Goal: Task Accomplishment & Management: Use online tool/utility

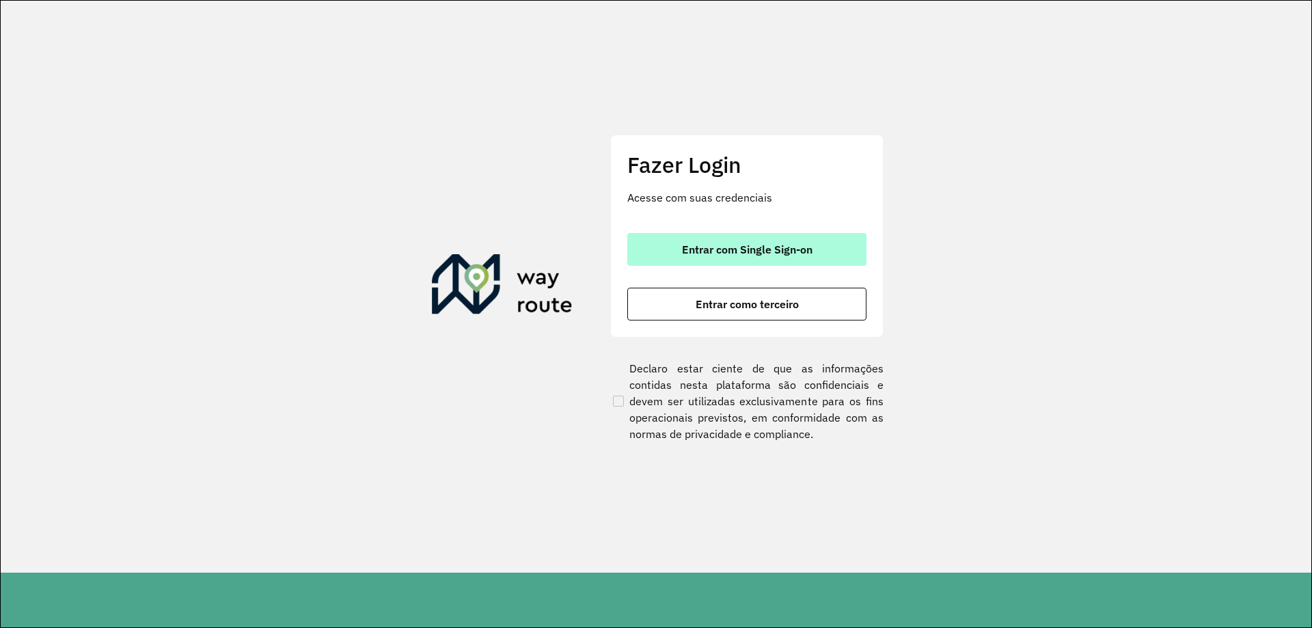
click at [730, 246] on span "Entrar com Single Sign-on" at bounding box center [747, 249] width 131 height 11
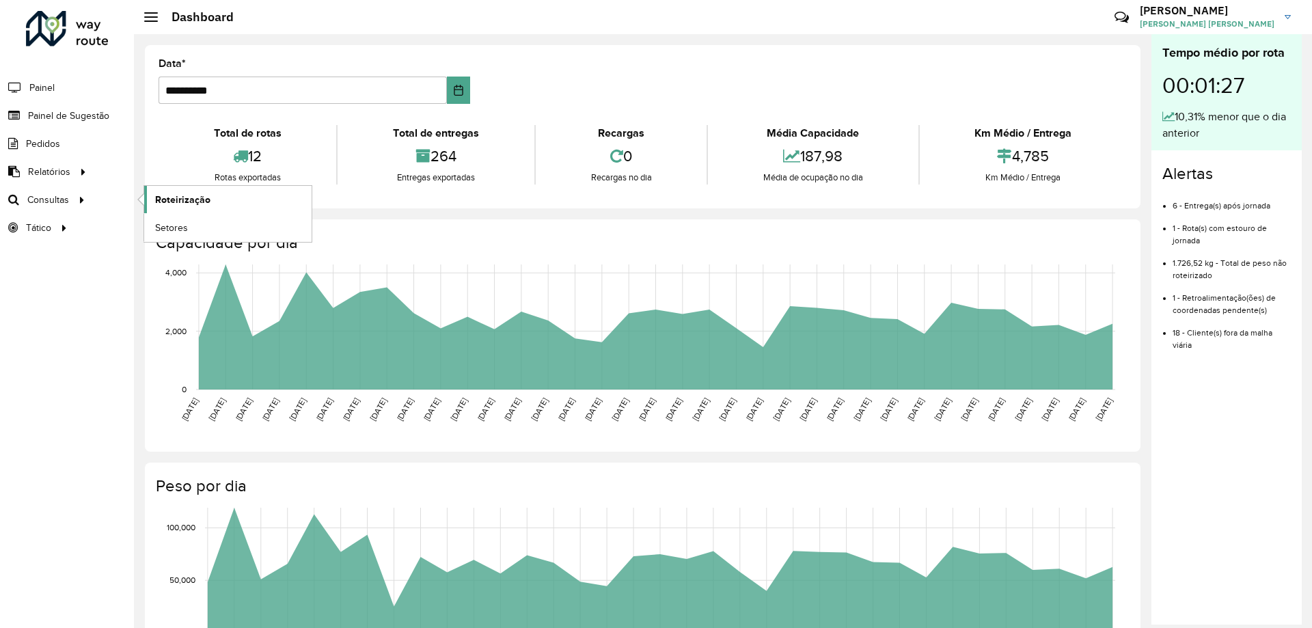
click at [187, 205] on span "Roteirização" at bounding box center [182, 200] width 55 height 14
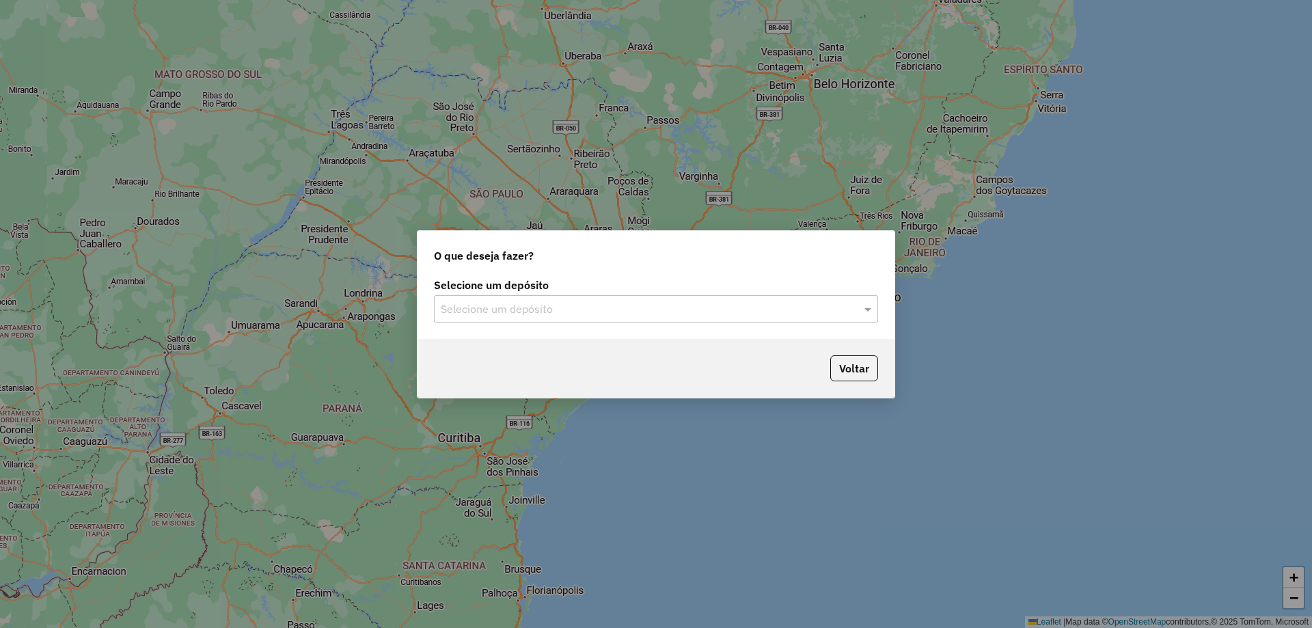
click at [605, 311] on input "text" at bounding box center [642, 309] width 403 height 16
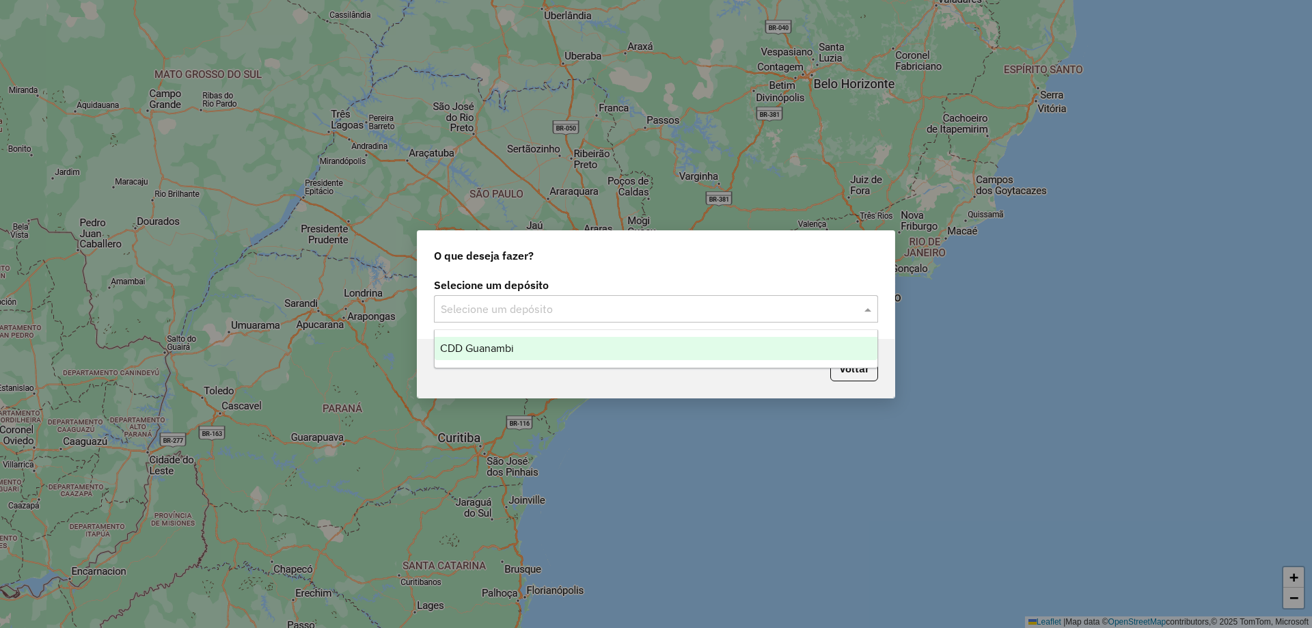
click at [566, 355] on div "CDD Guanambi" at bounding box center [656, 348] width 443 height 23
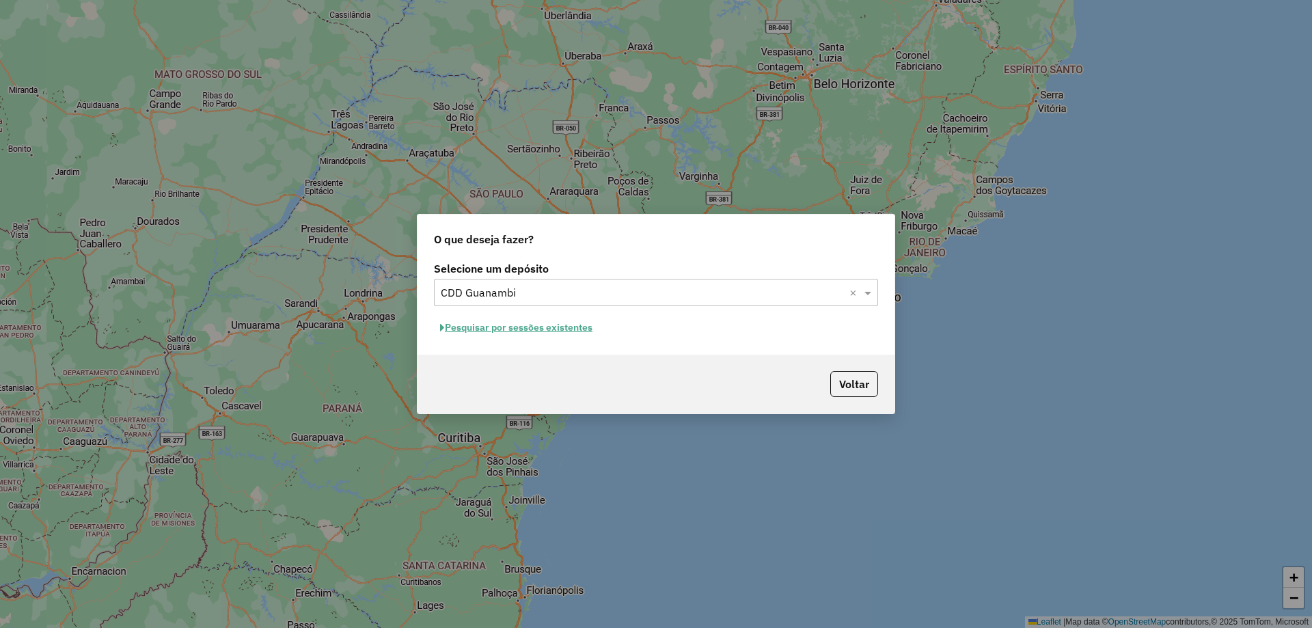
click at [559, 329] on button "Pesquisar por sessões existentes" at bounding box center [516, 327] width 165 height 21
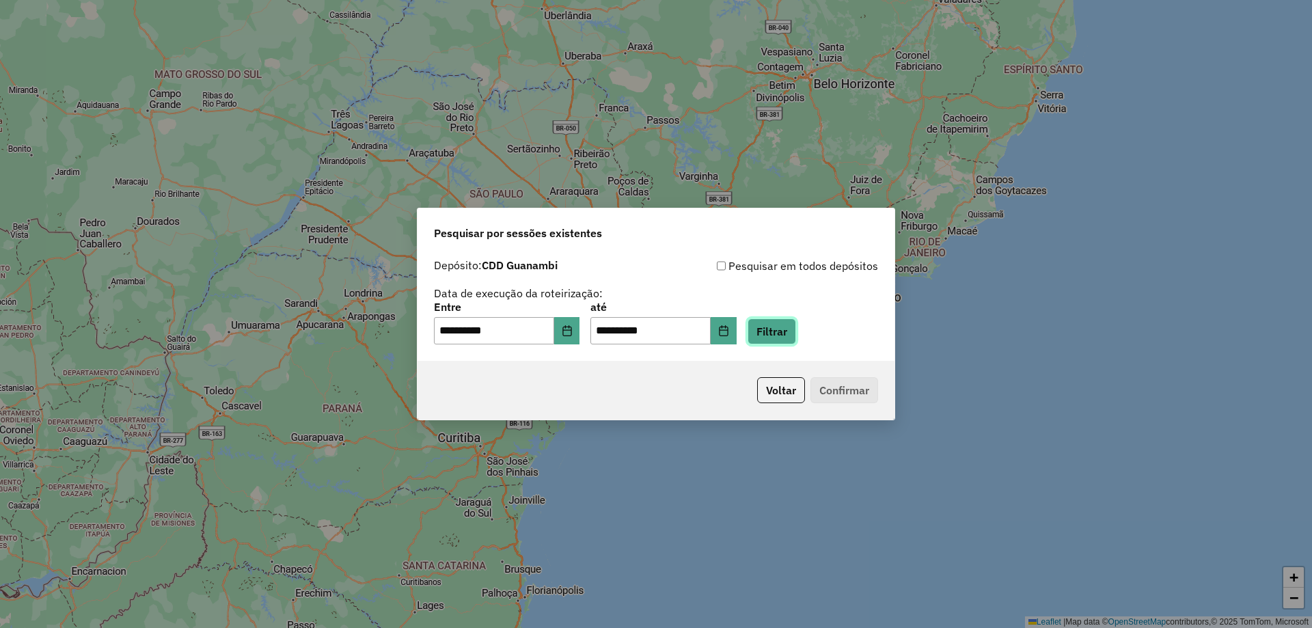
click at [791, 339] on button "Filtrar" at bounding box center [772, 331] width 49 height 26
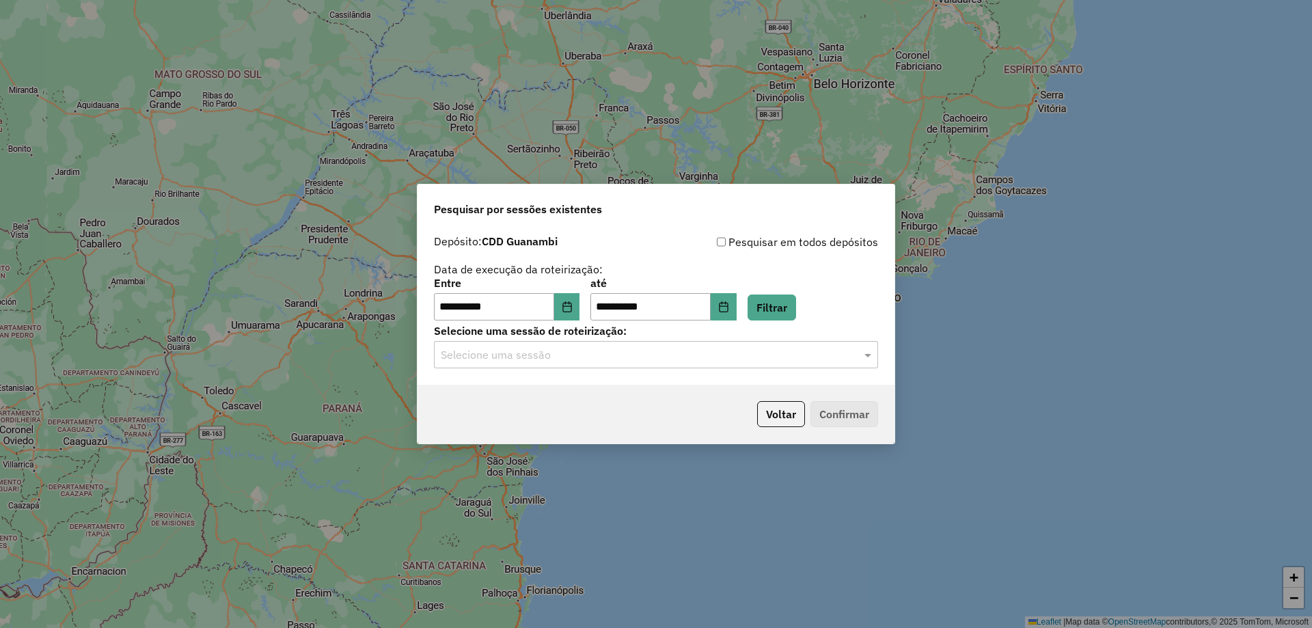
click at [646, 348] on input "text" at bounding box center [642, 355] width 403 height 16
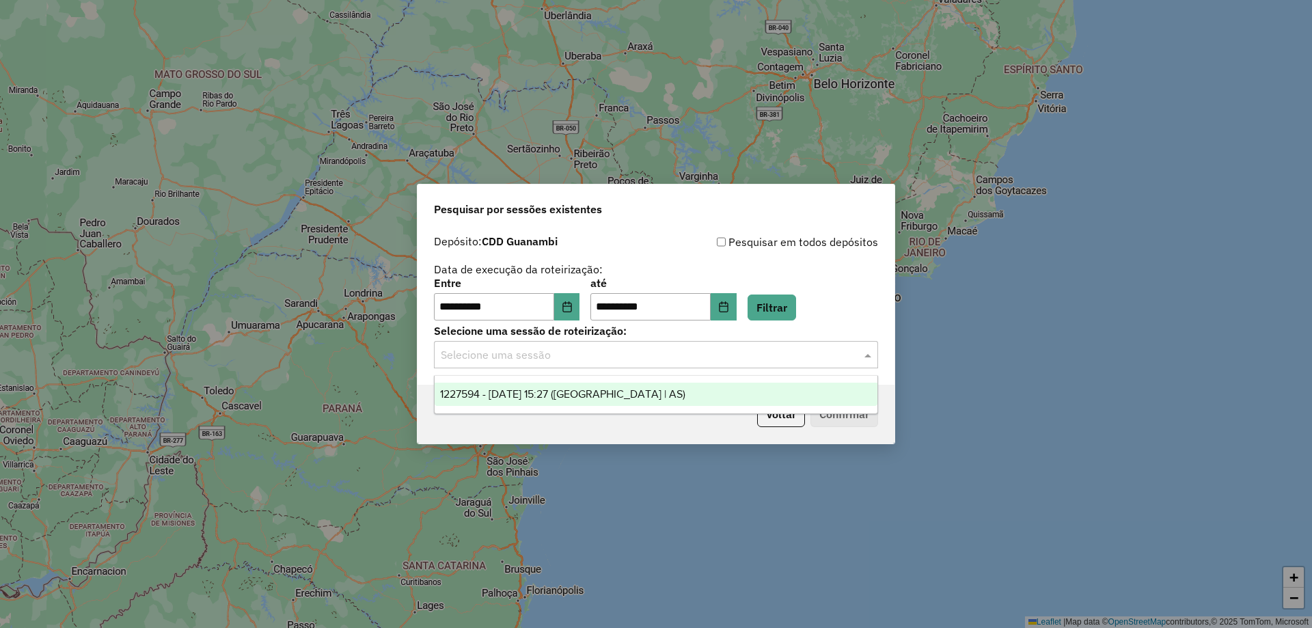
click at [623, 383] on div "1227594 - 11/08/2025 15:27 (Rota | AS)" at bounding box center [656, 394] width 443 height 23
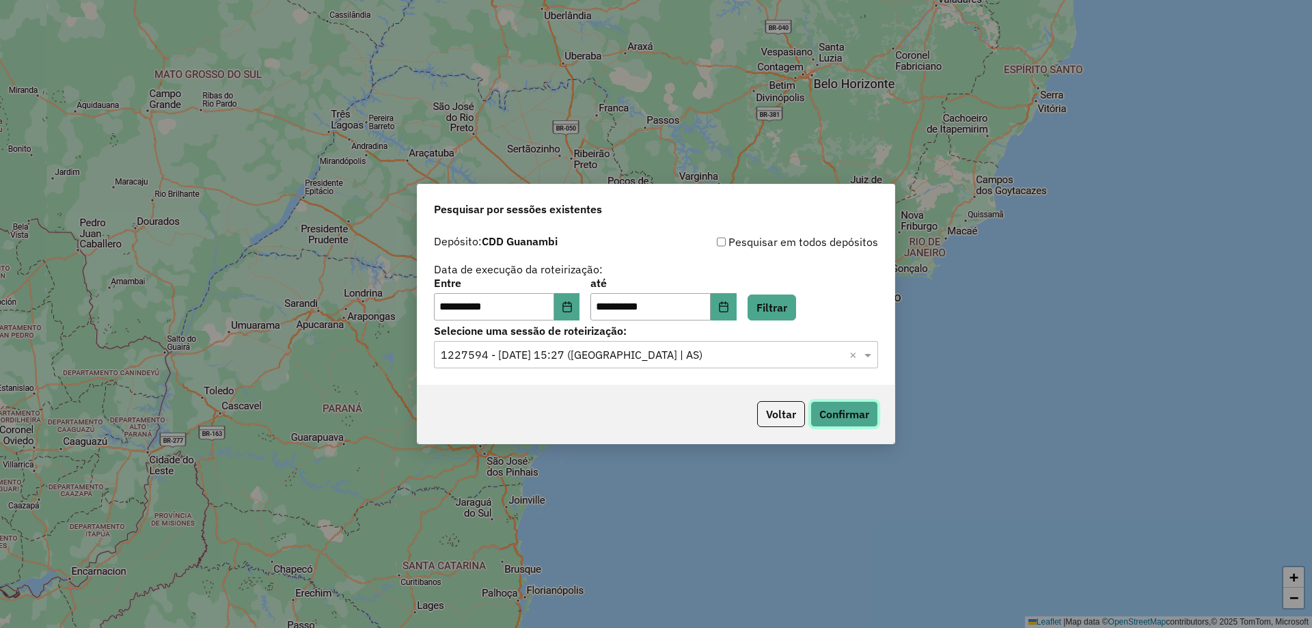
click at [873, 418] on button "Confirmar" at bounding box center [844, 414] width 68 height 26
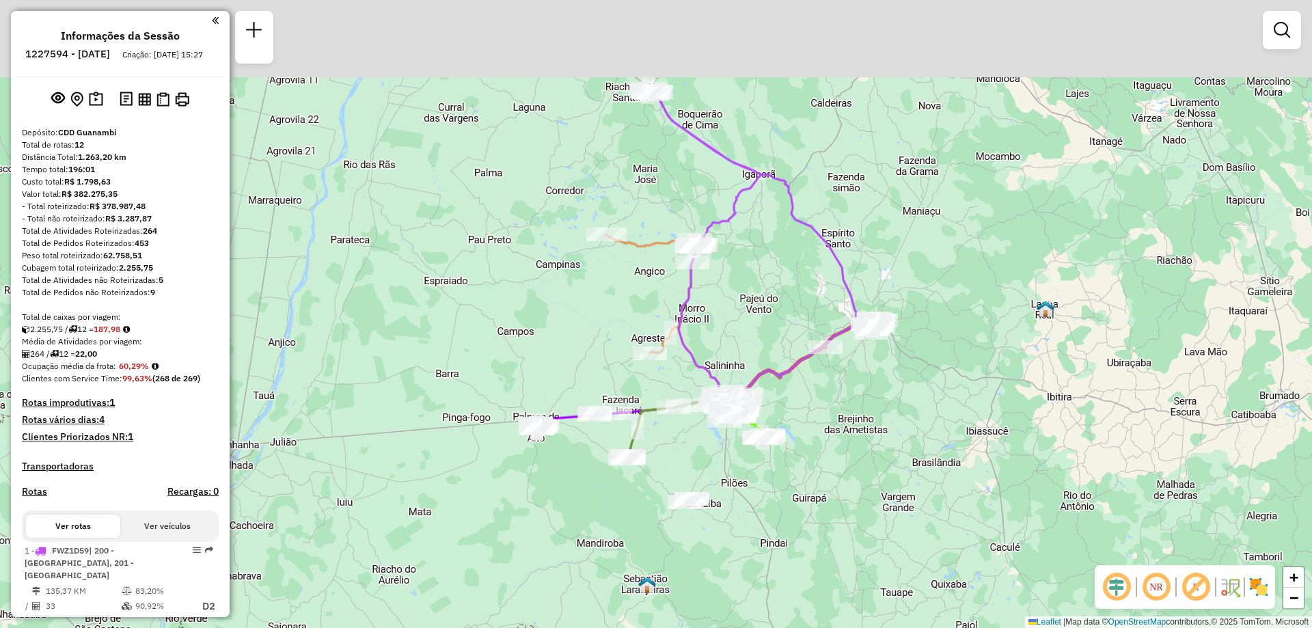
drag, startPoint x: 560, startPoint y: 411, endPoint x: 627, endPoint y: 507, distance: 116.8
click at [627, 507] on div "Janela de atendimento Grade de atendimento Capacidade Transportadoras Veículos …" at bounding box center [656, 314] width 1312 height 628
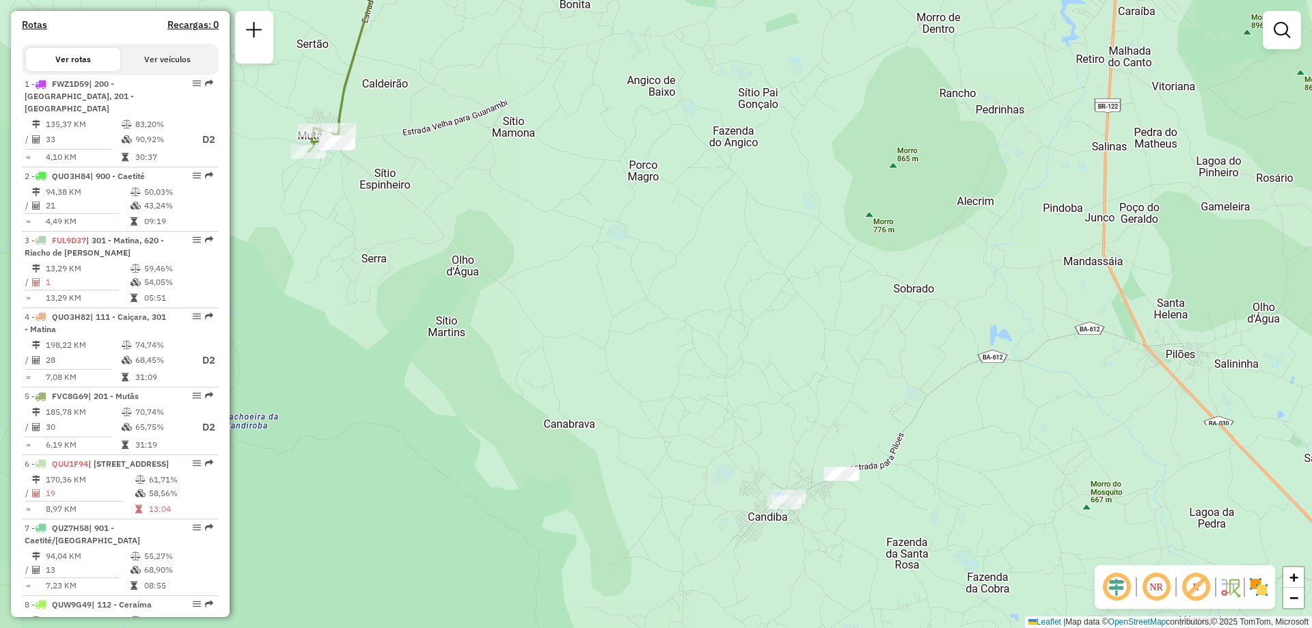
scroll to position [262, 0]
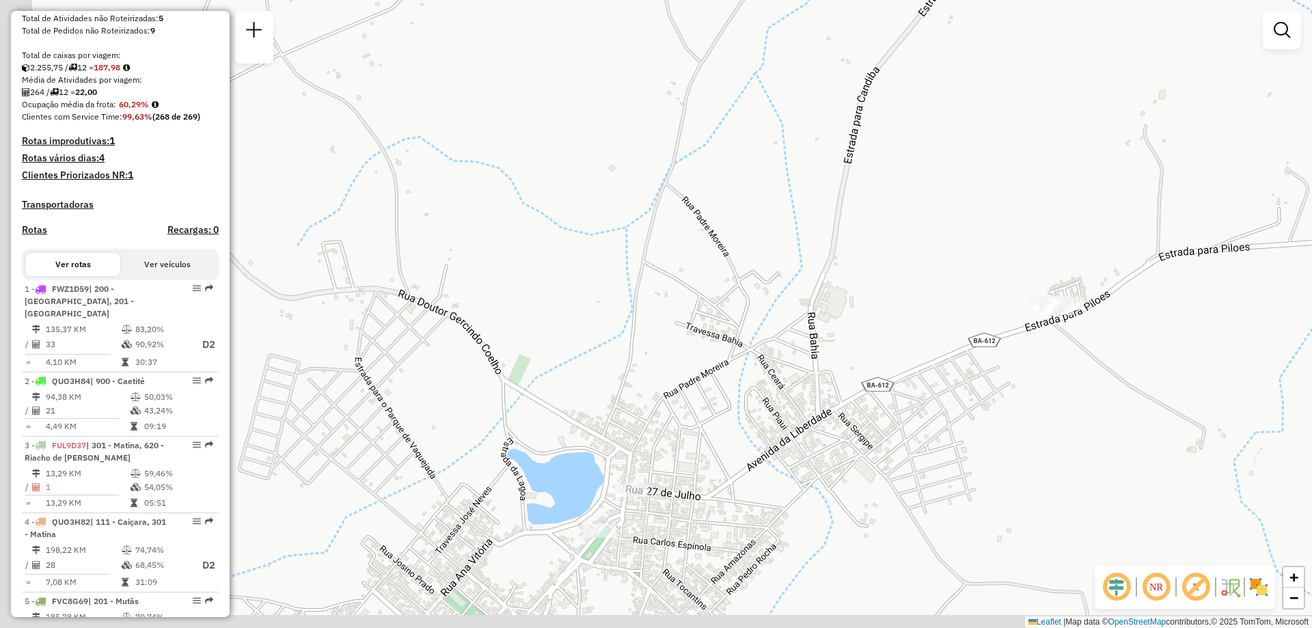
drag, startPoint x: 899, startPoint y: 510, endPoint x: 956, endPoint y: 433, distance: 96.8
click at [956, 433] on div "Janela de atendimento Grade de atendimento Capacidade Transportadoras Veículos …" at bounding box center [656, 314] width 1312 height 628
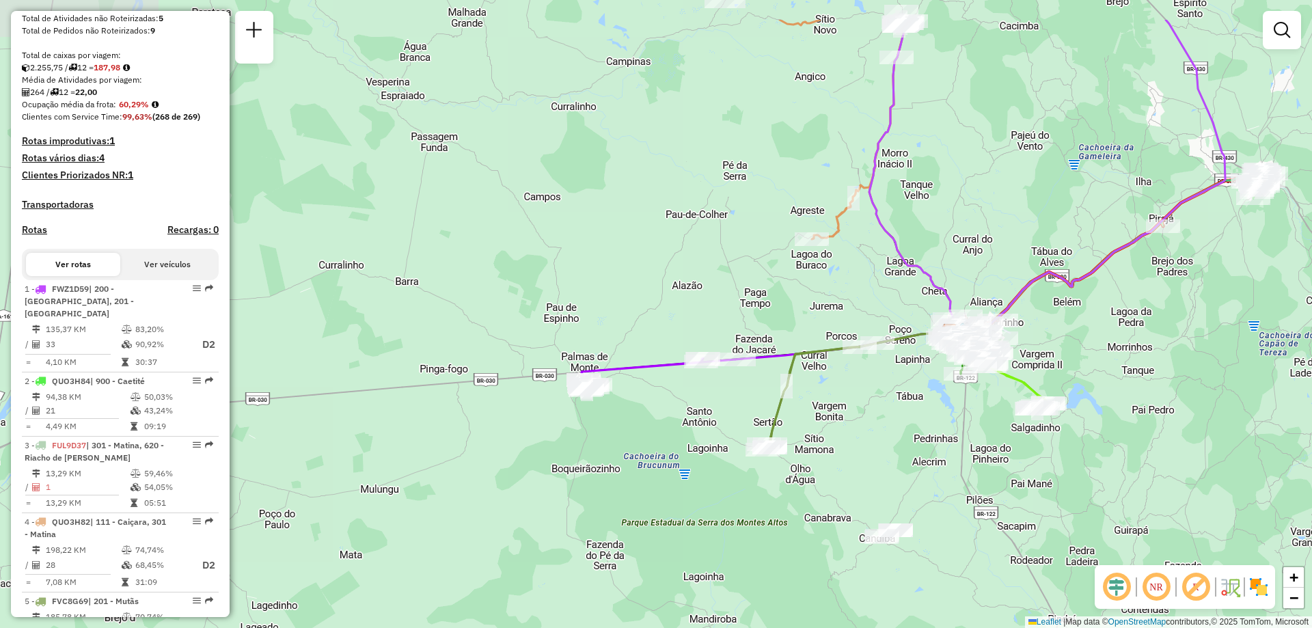
drag, startPoint x: 1053, startPoint y: 339, endPoint x: 1016, endPoint y: 422, distance: 90.5
click at [1016, 422] on div "Janela de atendimento Grade de atendimento Capacidade Transportadoras Veículos …" at bounding box center [656, 314] width 1312 height 628
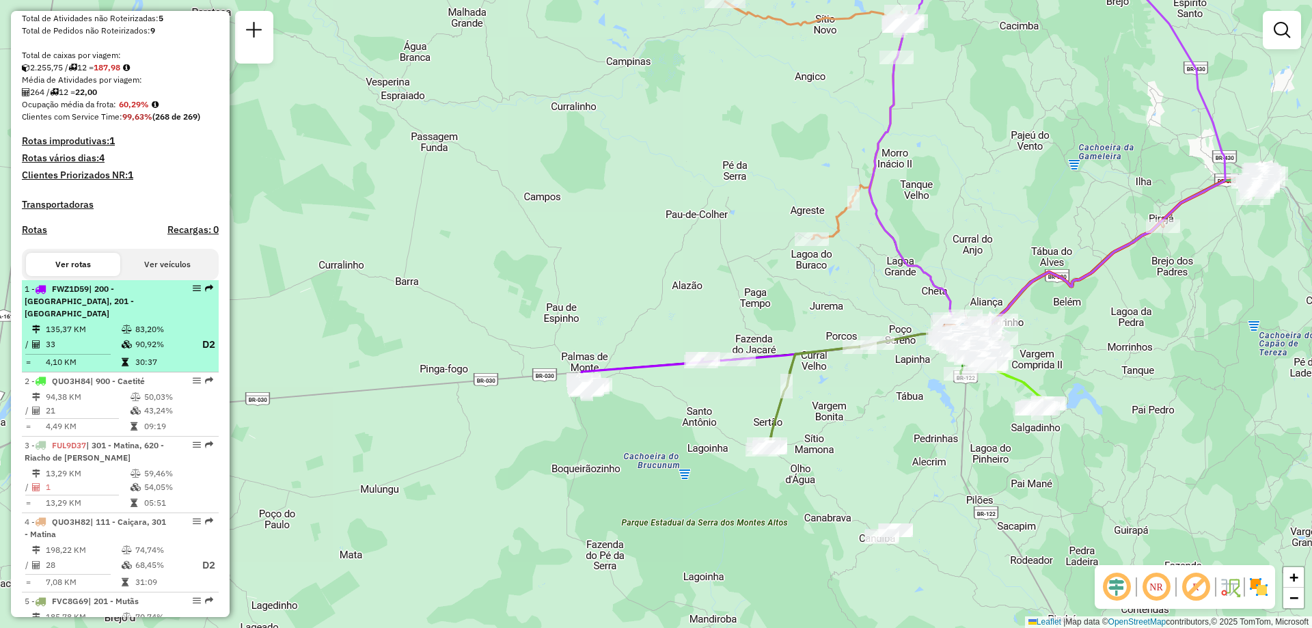
drag, startPoint x: 188, startPoint y: 303, endPoint x: 195, endPoint y: 300, distance: 8.0
select select "**********"
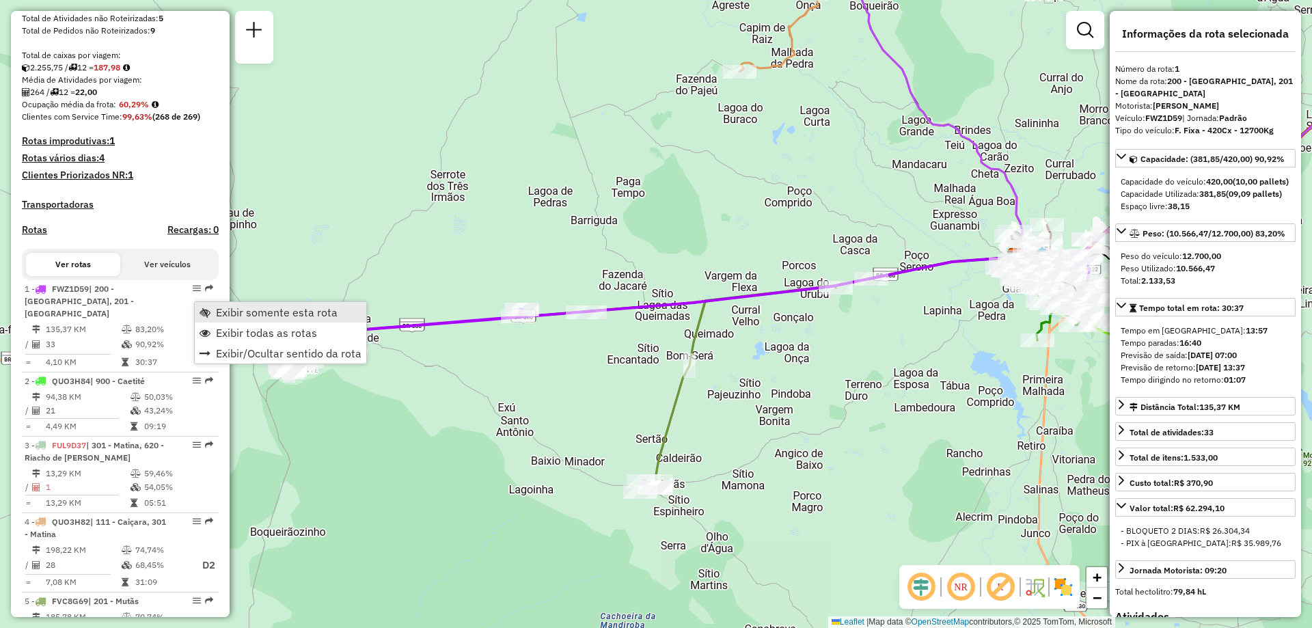
click at [265, 317] on span "Exibir somente esta rota" at bounding box center [277, 312] width 122 height 11
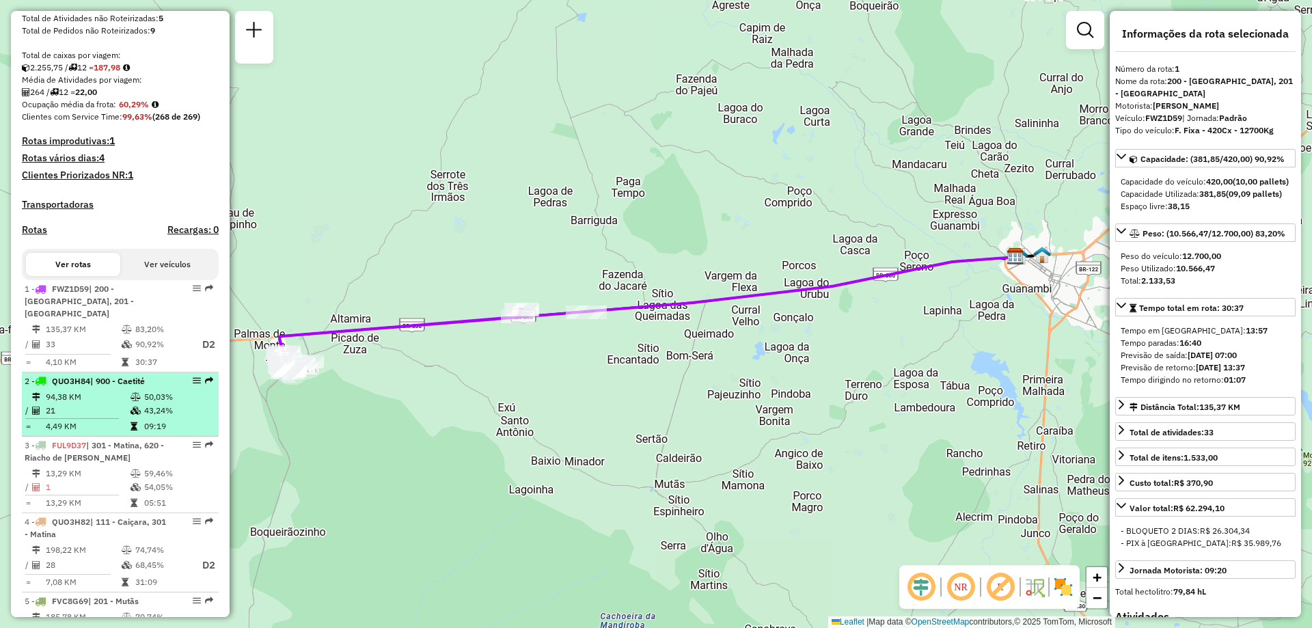
click at [83, 407] on td "21" at bounding box center [87, 411] width 85 height 14
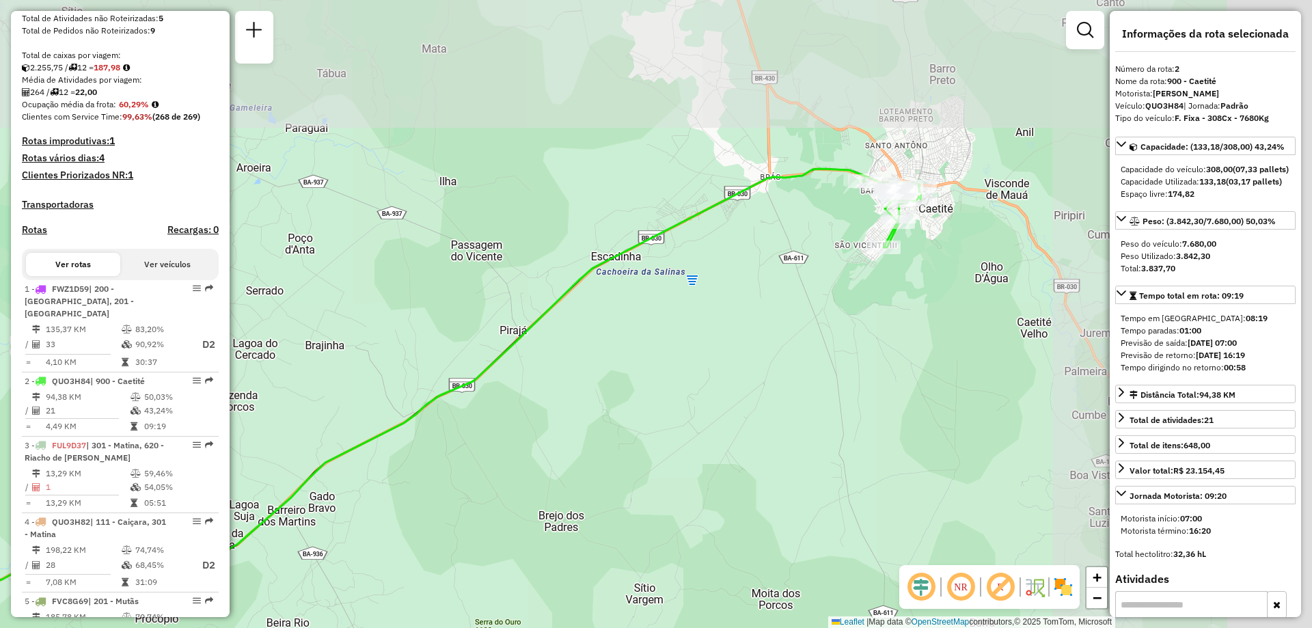
drag, startPoint x: 838, startPoint y: 372, endPoint x: 471, endPoint y: 533, distance: 401.2
click at [471, 533] on div "Janela de atendimento Grade de atendimento Capacidade Transportadoras Veículos …" at bounding box center [656, 314] width 1312 height 628
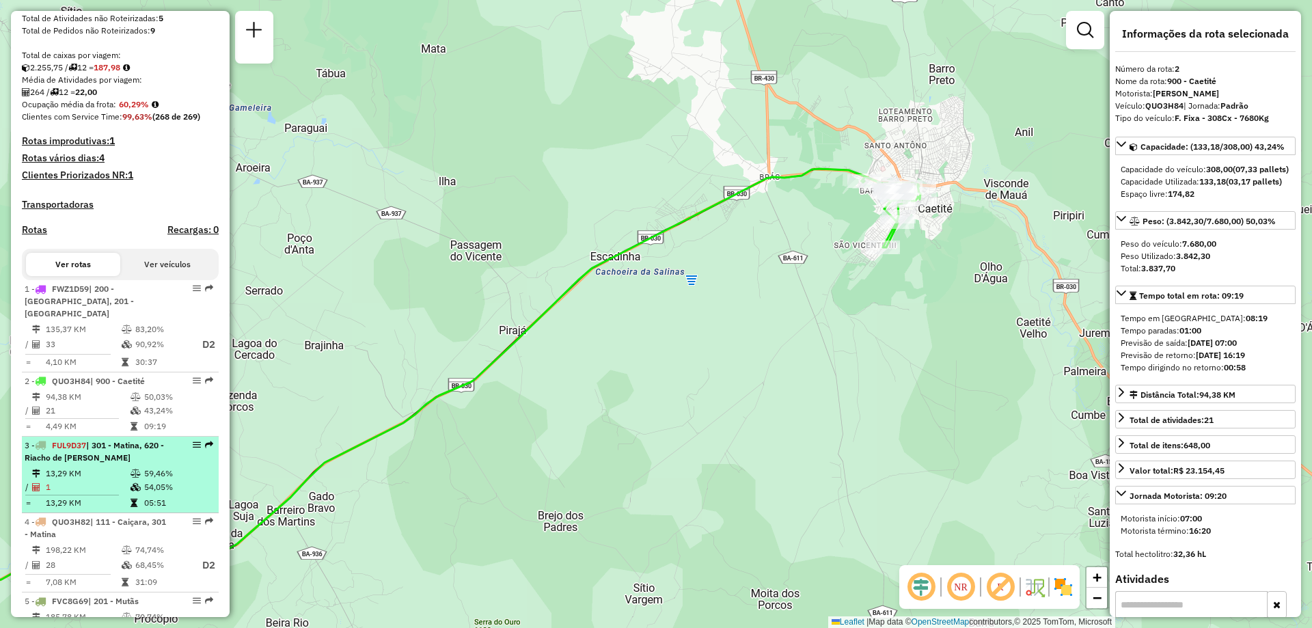
click at [105, 454] on div "3 - FUL9D37 | 301 - Matina, 620 - Riacho de Santana" at bounding box center [97, 451] width 145 height 25
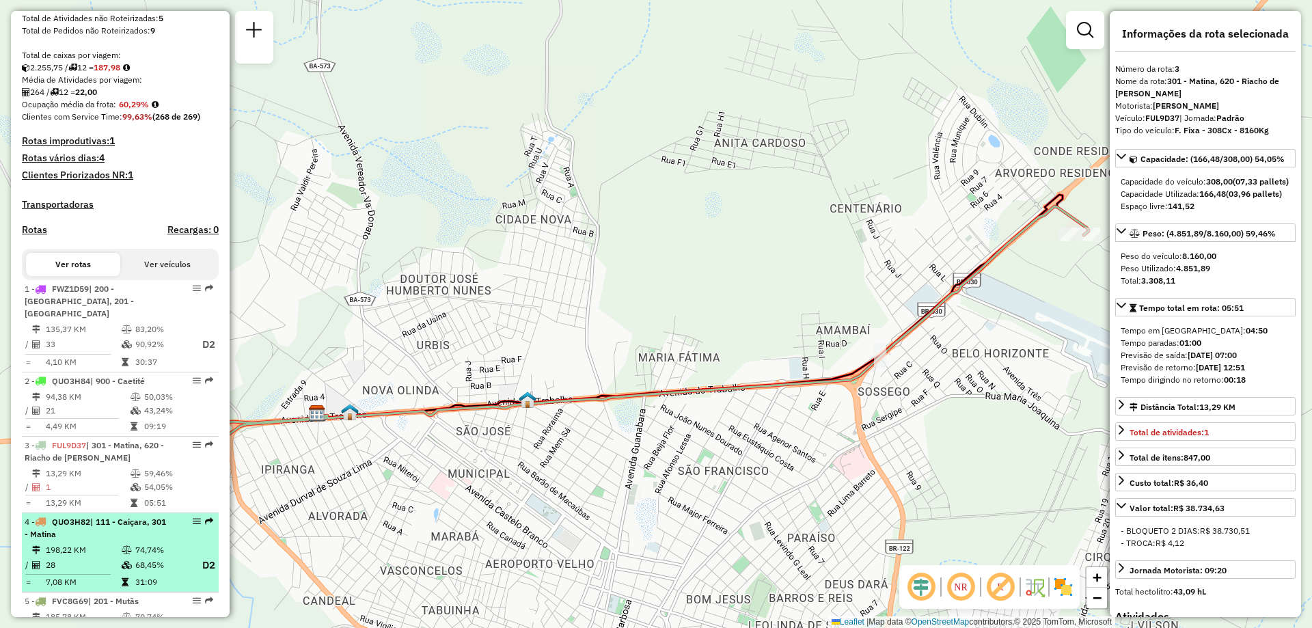
click at [124, 546] on icon at bounding box center [127, 550] width 10 height 8
